Goal: Connect with others: Connect with other users

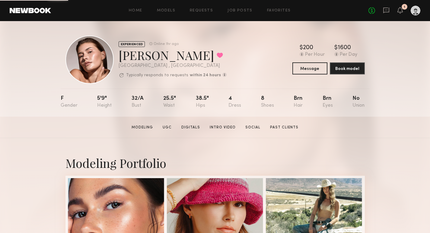
click at [384, 14] on link at bounding box center [386, 11] width 7 height 8
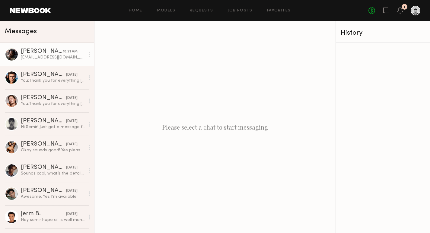
click at [51, 55] on div "Tylerdwilliamsreed1@gmail.com" at bounding box center [53, 58] width 64 height 6
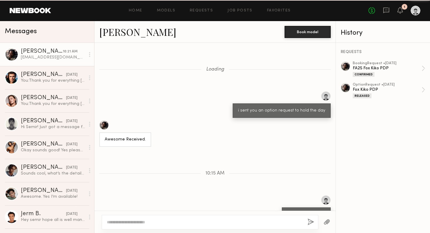
scroll to position [414, 0]
